Goal: Information Seeking & Learning: Learn about a topic

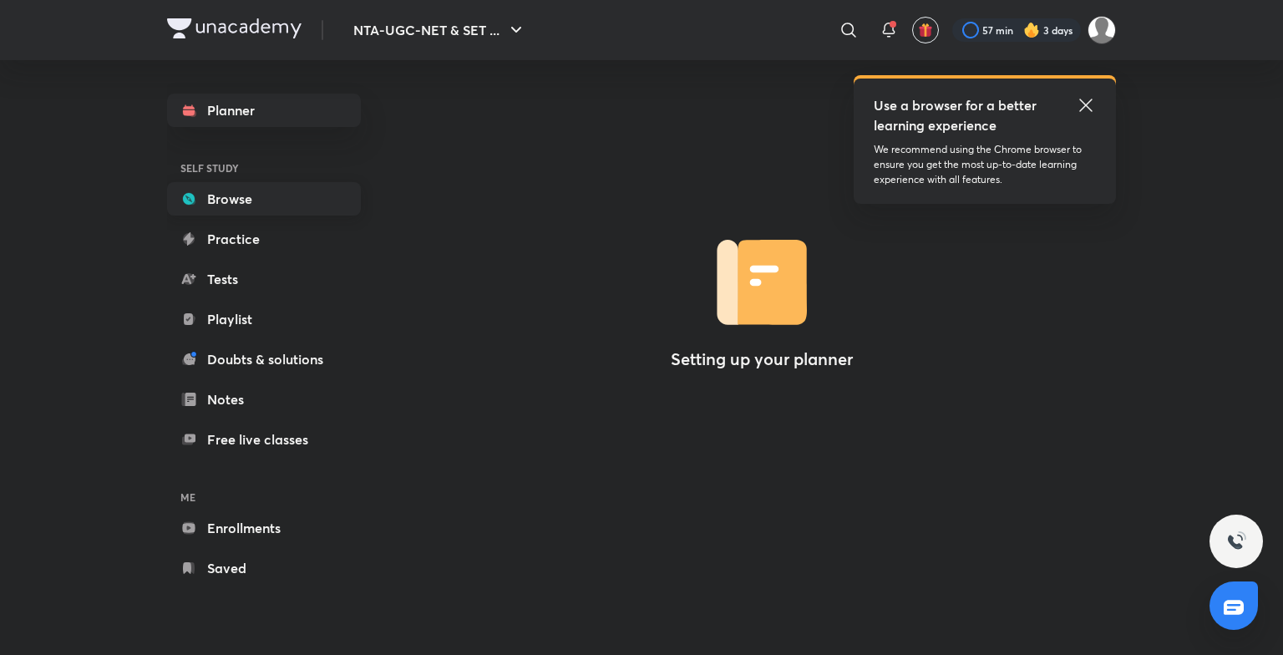
click at [240, 198] on link "Browse" at bounding box center [264, 198] width 194 height 33
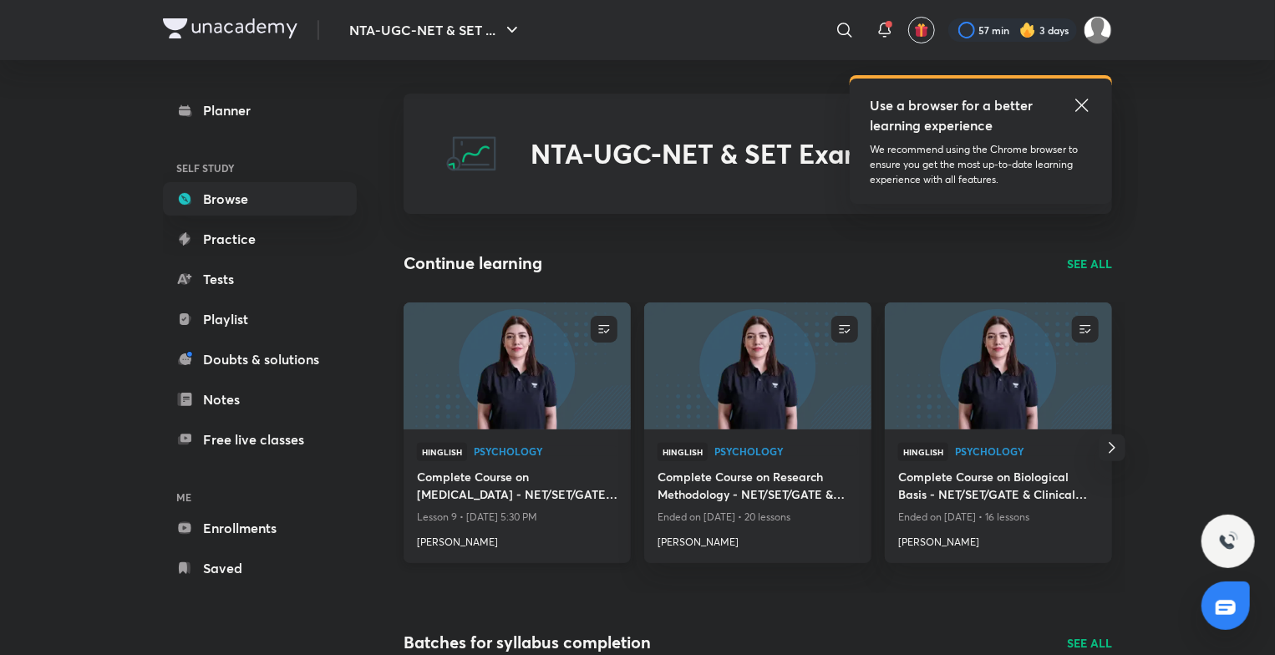
click at [511, 426] on img at bounding box center [516, 366] width 231 height 130
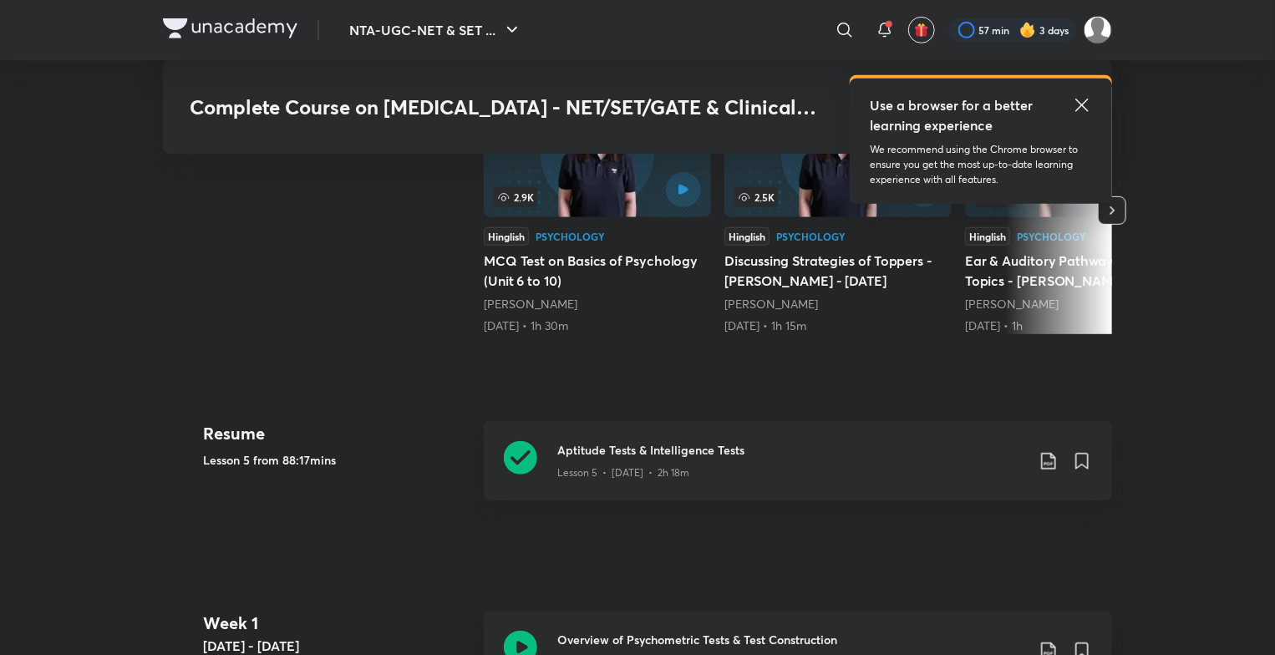
scroll to position [485, 0]
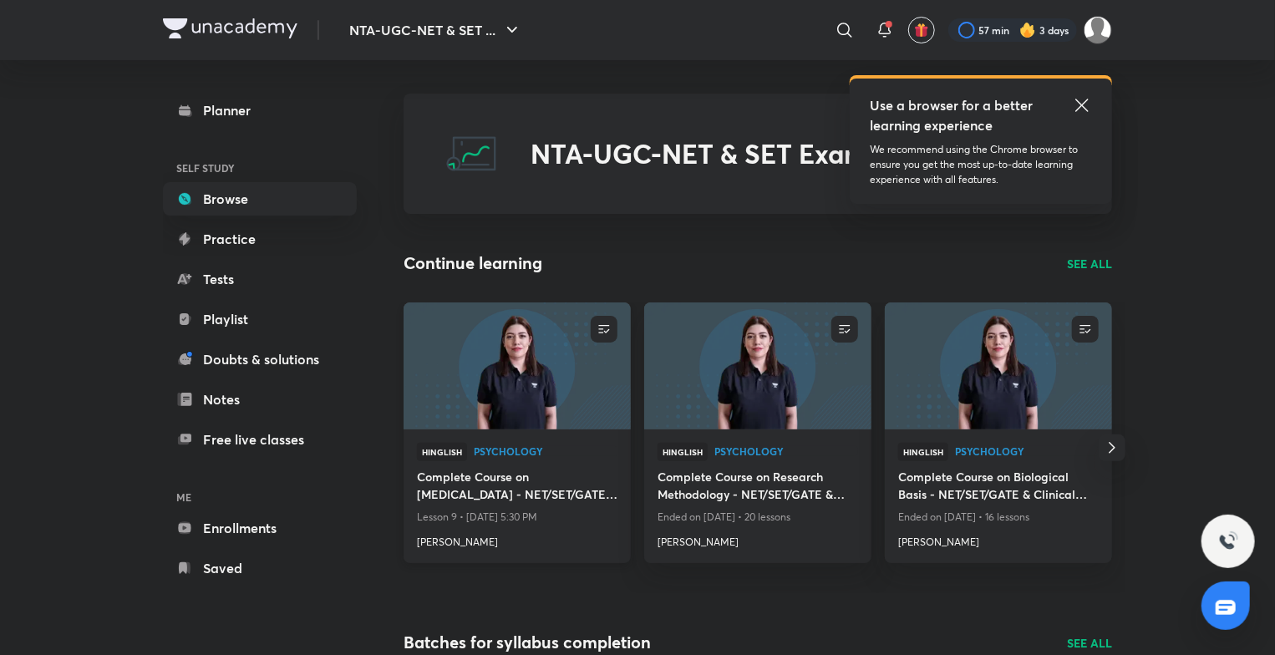
click at [513, 518] on p "Lesson 9 • [DATE] 5:30 PM" at bounding box center [517, 517] width 201 height 22
click at [532, 439] on div "Hinglish Psychology Complete Course on [MEDICAL_DATA] - NET/SET/GATE & Clinical…" at bounding box center [517, 496] width 227 height 134
drag, startPoint x: 532, startPoint y: 439, endPoint x: 535, endPoint y: 413, distance: 26.9
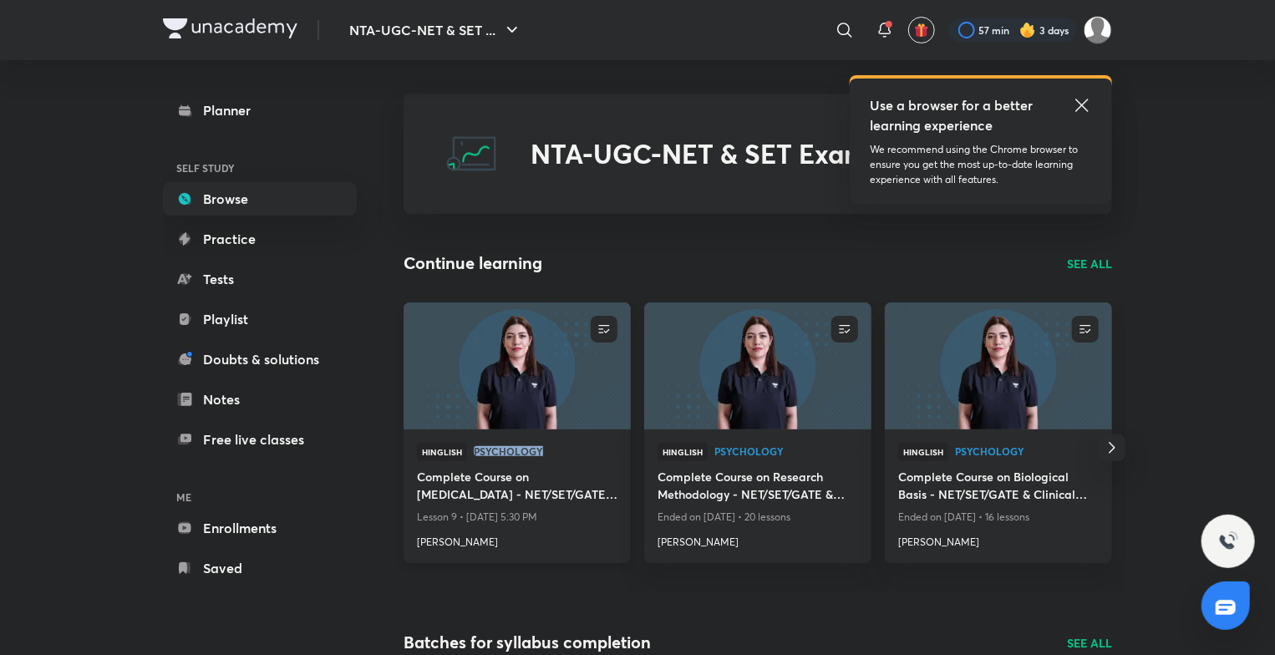
click at [535, 413] on img at bounding box center [516, 366] width 231 height 130
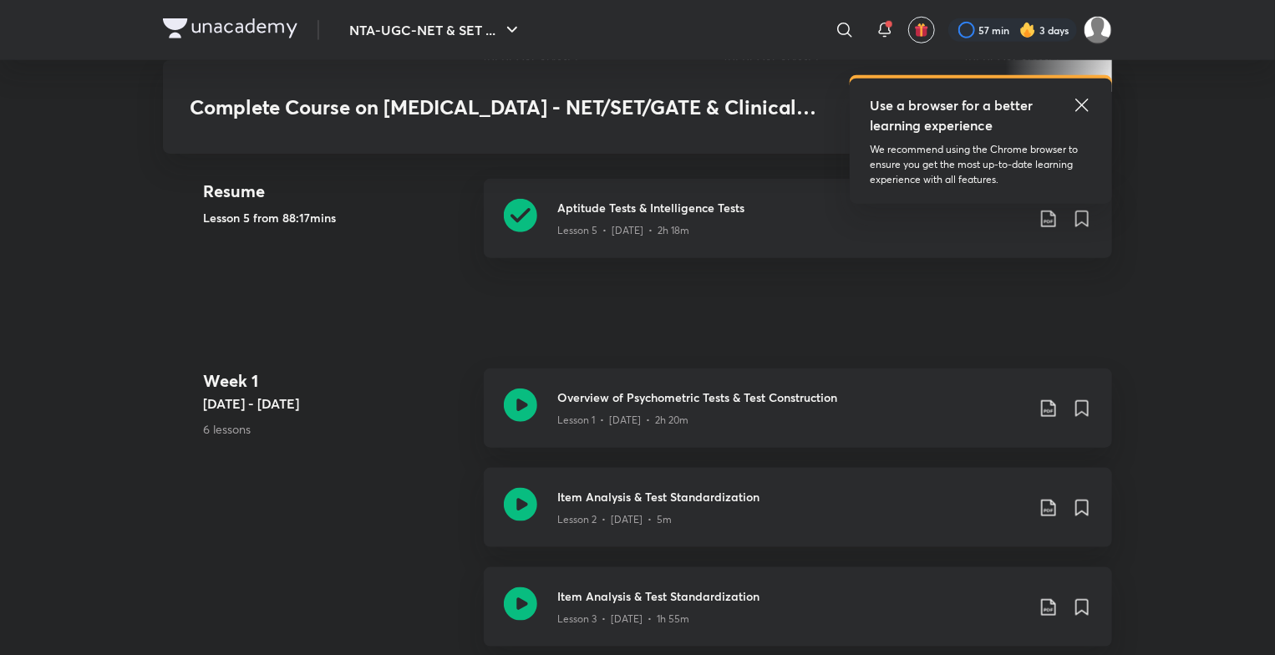
scroll to position [725, 0]
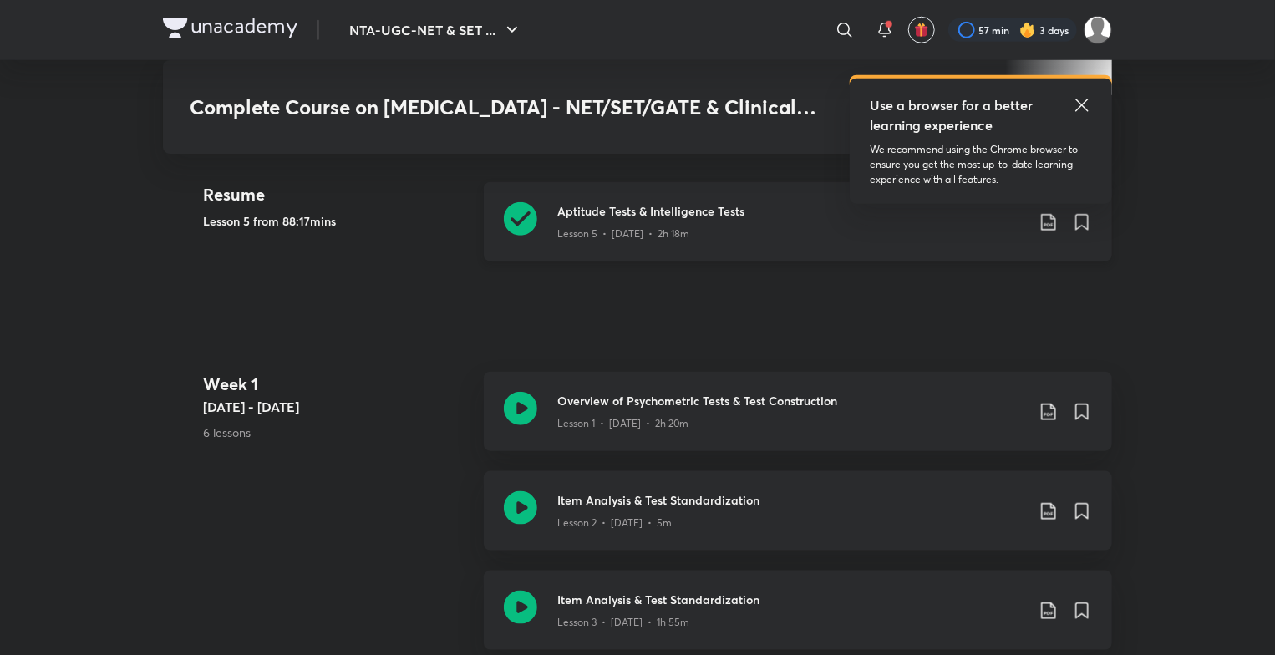
click at [564, 236] on p "Lesson 5 • [DATE] • 2h 18m" at bounding box center [623, 233] width 132 height 15
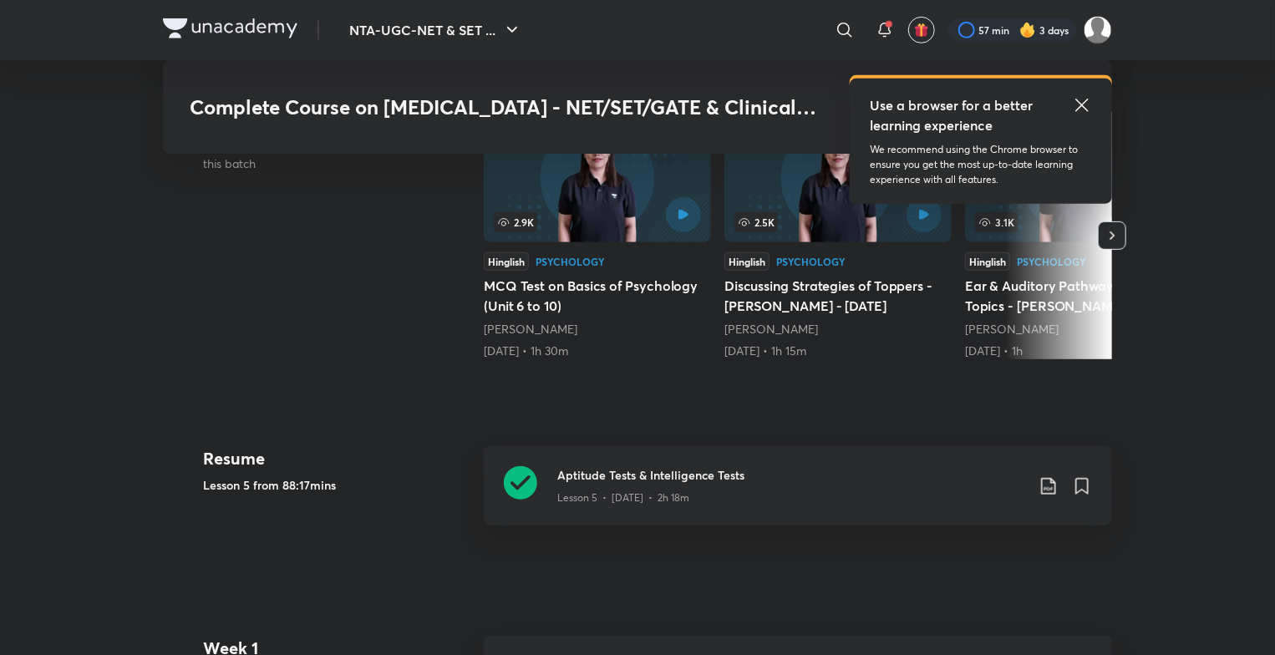
click at [575, 484] on div "Lesson 5 • Aug 29 • 2h 18m" at bounding box center [791, 495] width 468 height 22
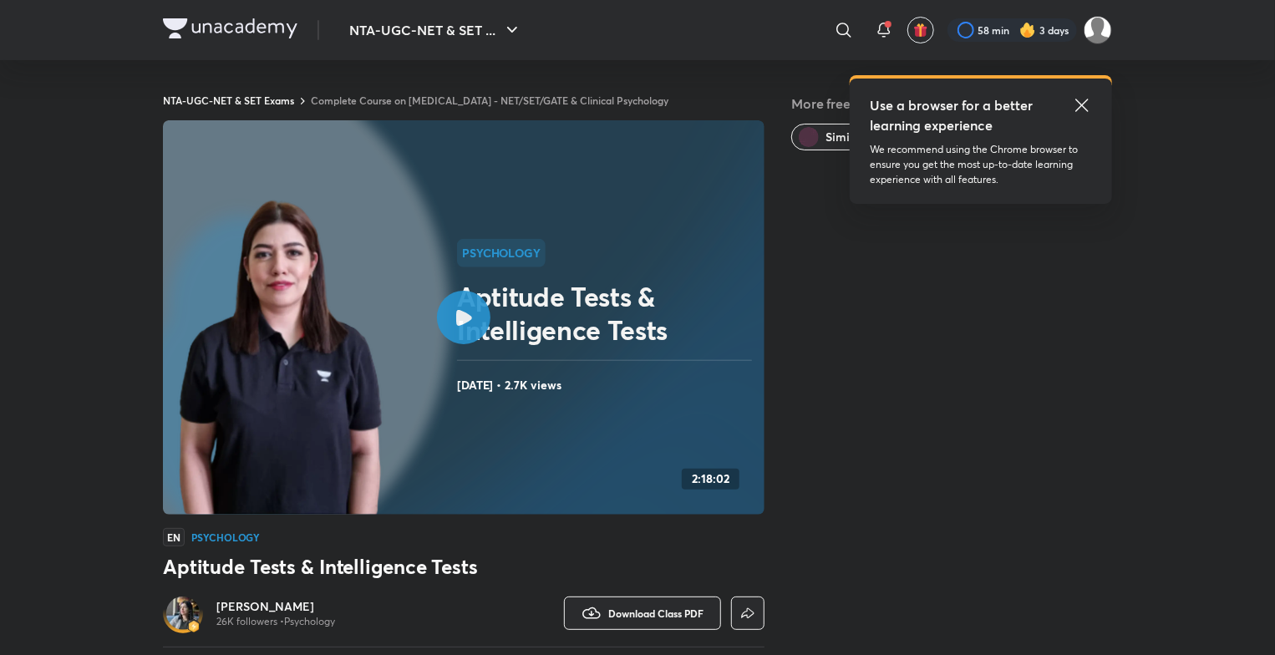
click at [478, 92] on div "NTA-UGC-NET & SET Exams Complete Course on Psychological Testing - NET/SET/GATE…" at bounding box center [637, 545] width 949 height 970
click at [475, 99] on link "Complete Course on [MEDICAL_DATA] - NET/SET/GATE & Clinical Psychology" at bounding box center [490, 100] width 358 height 13
click at [471, 104] on link "Complete Course on [MEDICAL_DATA] - NET/SET/GATE & Clinical Psychology" at bounding box center [490, 100] width 358 height 13
